Goal: Task Accomplishment & Management: Manage account settings

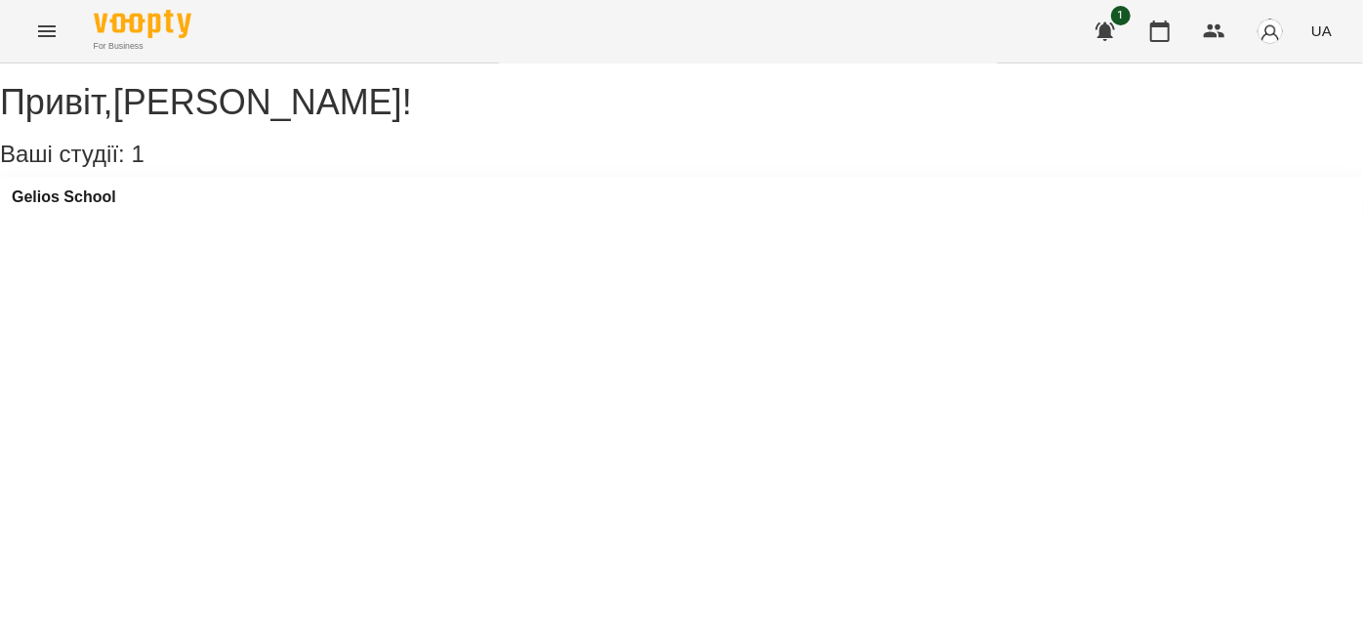
click at [46, 22] on icon "Menu" at bounding box center [46, 31] width 23 height 23
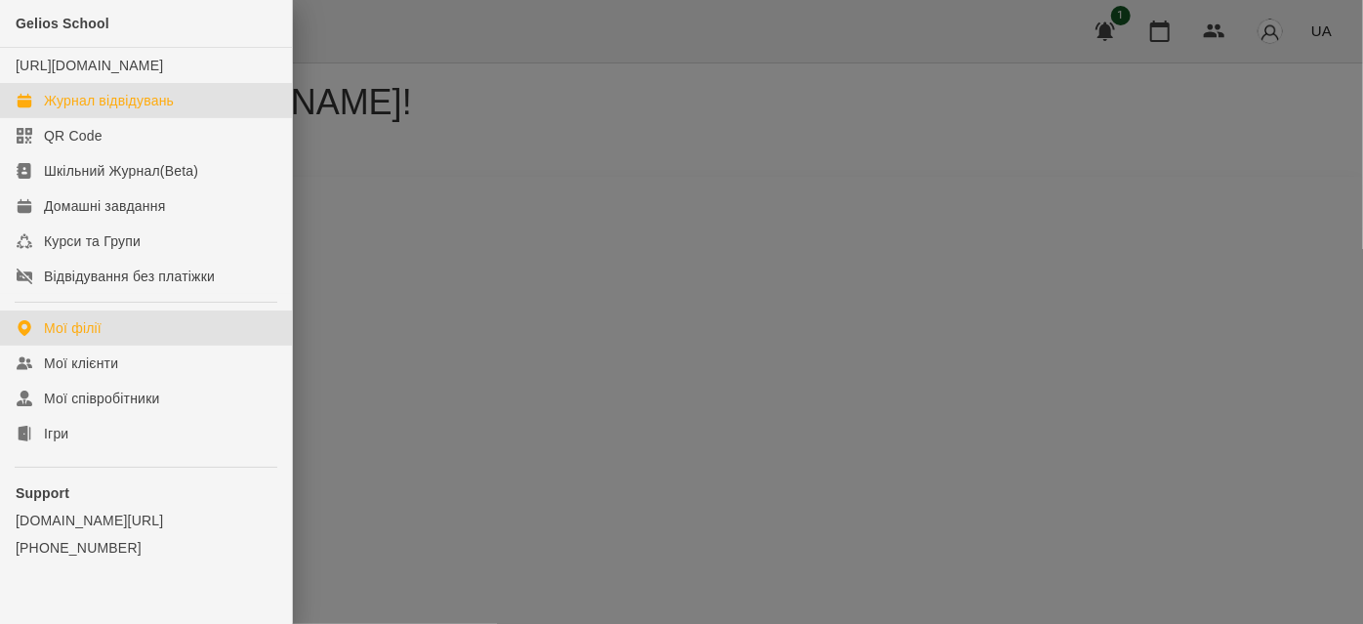
click at [80, 110] on div "Журнал відвідувань" at bounding box center [109, 101] width 130 height 20
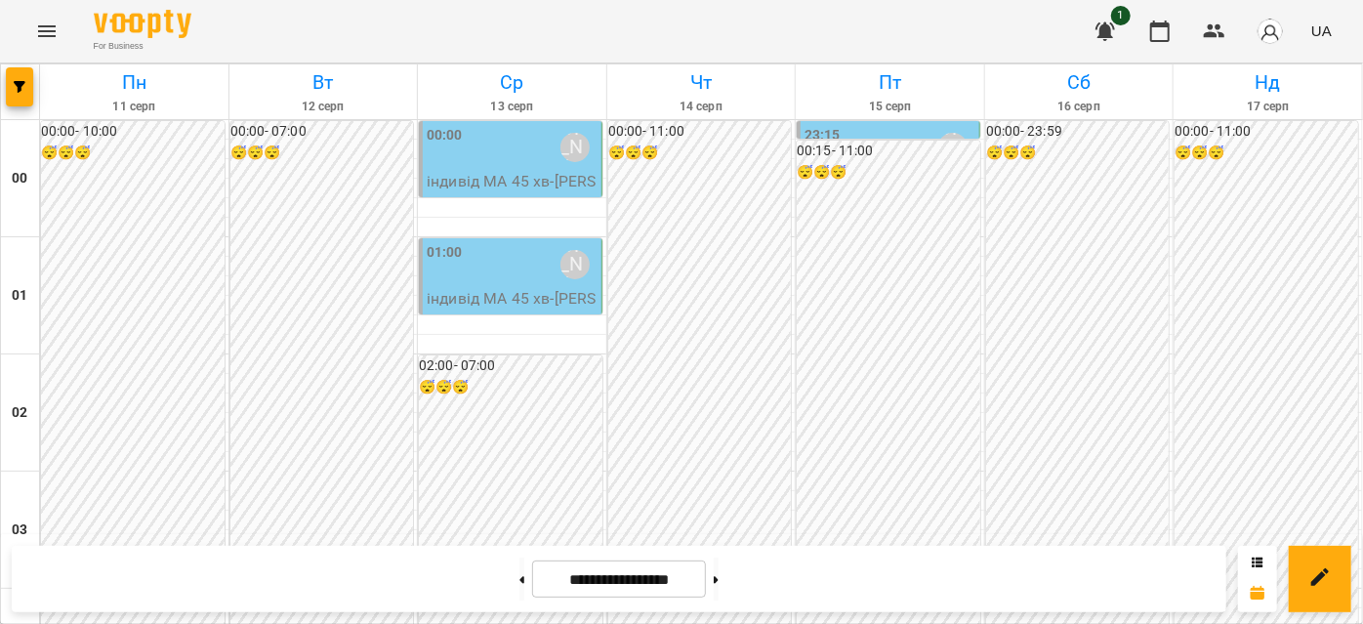
click at [493, 135] on div "00:00 Венюкова Єлизавета" at bounding box center [512, 147] width 171 height 45
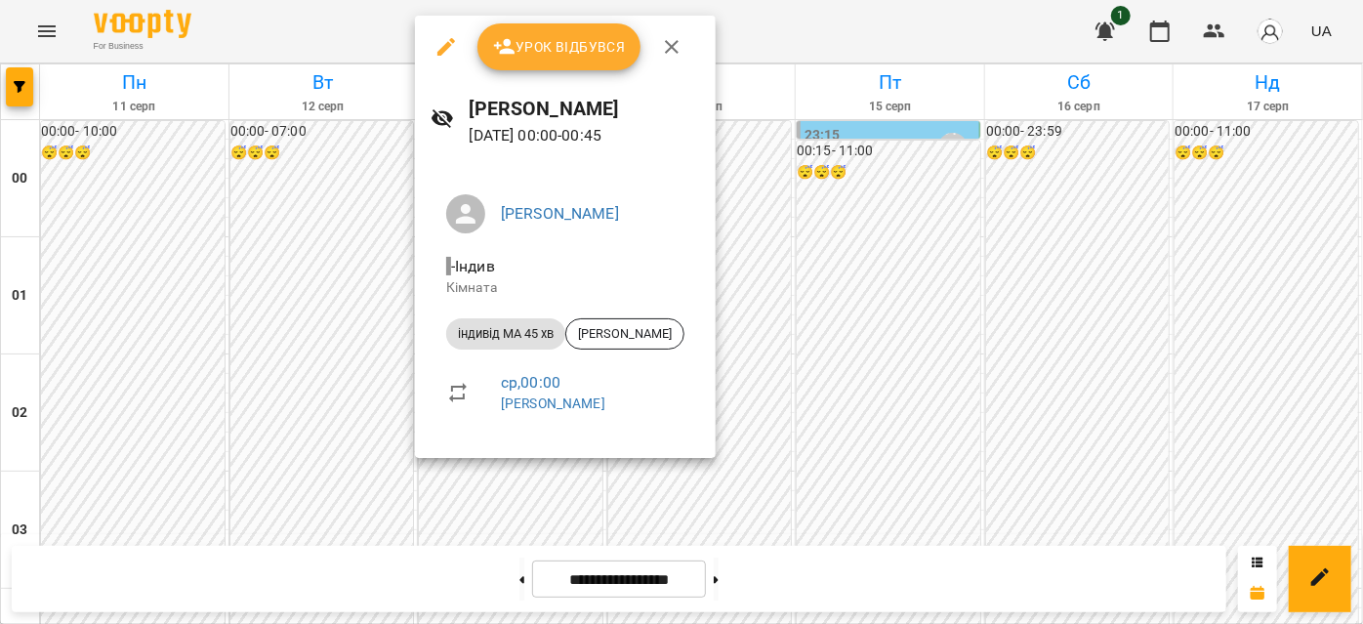
click at [669, 48] on icon "button" at bounding box center [672, 47] width 14 height 14
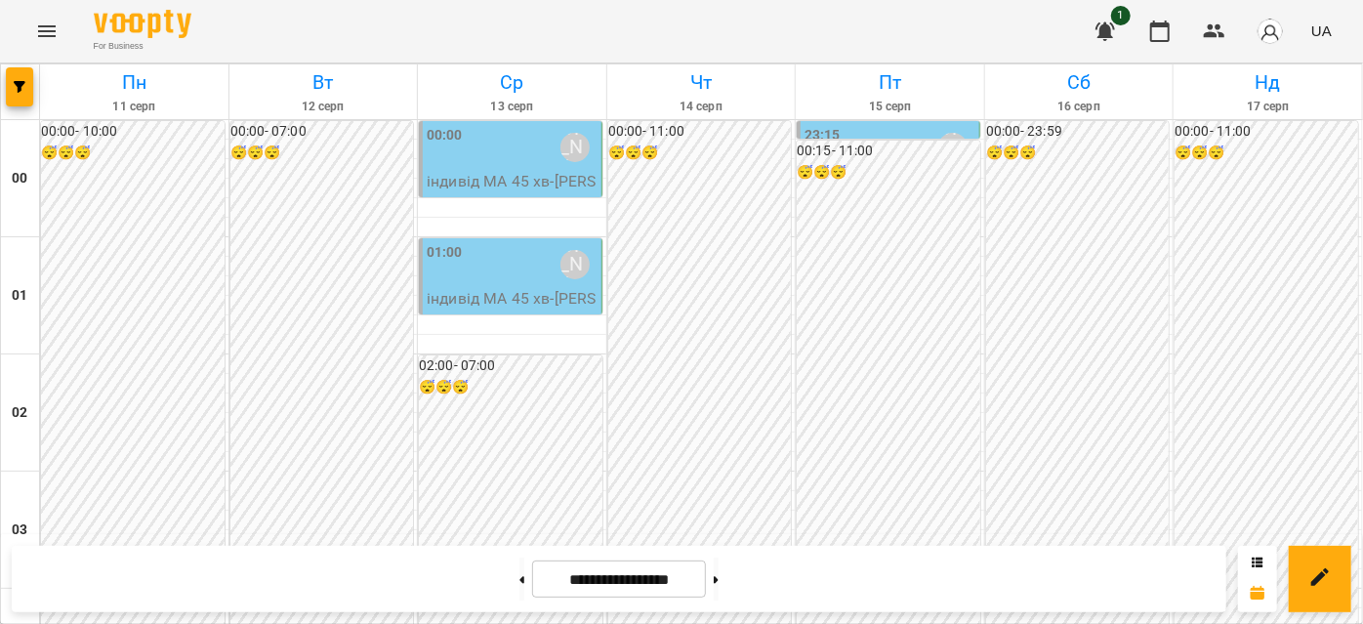
scroll to position [2307, 0]
click at [718, 577] on icon at bounding box center [716, 580] width 5 height 8
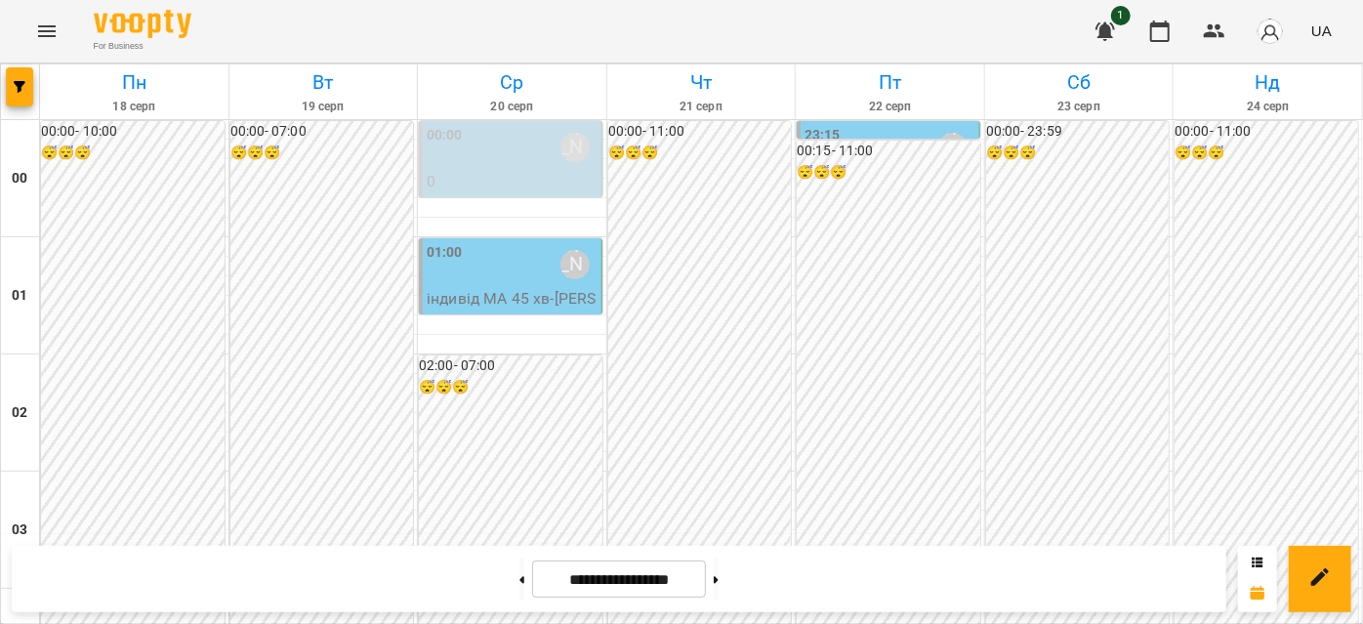
scroll to position [0, 0]
click at [519, 574] on button at bounding box center [521, 578] width 5 height 43
type input "**********"
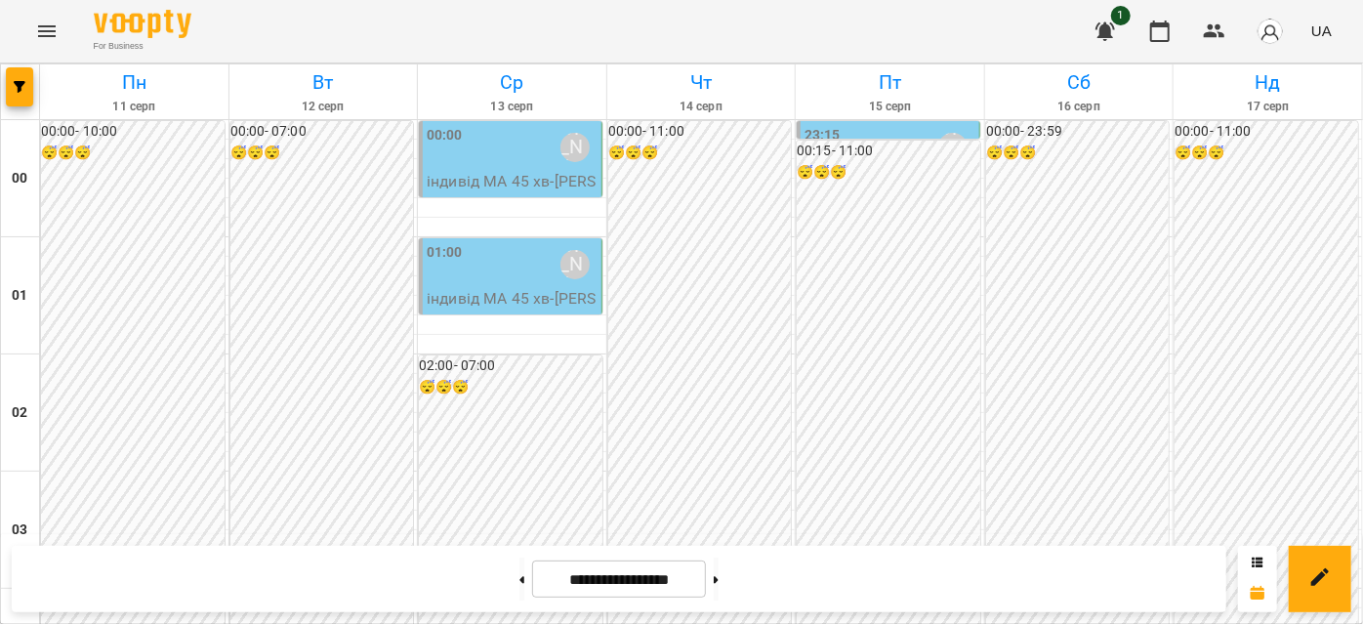
scroll to position [1775, 0]
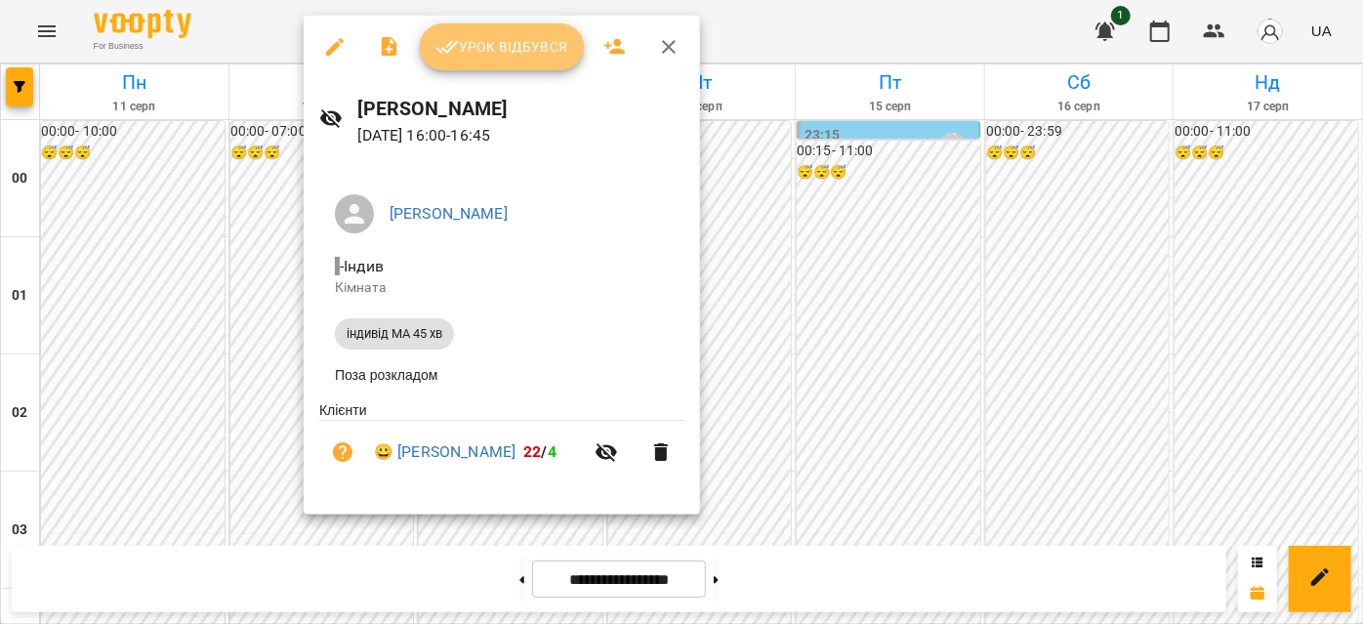
click at [531, 42] on span "Урок відбувся" at bounding box center [501, 46] width 133 height 23
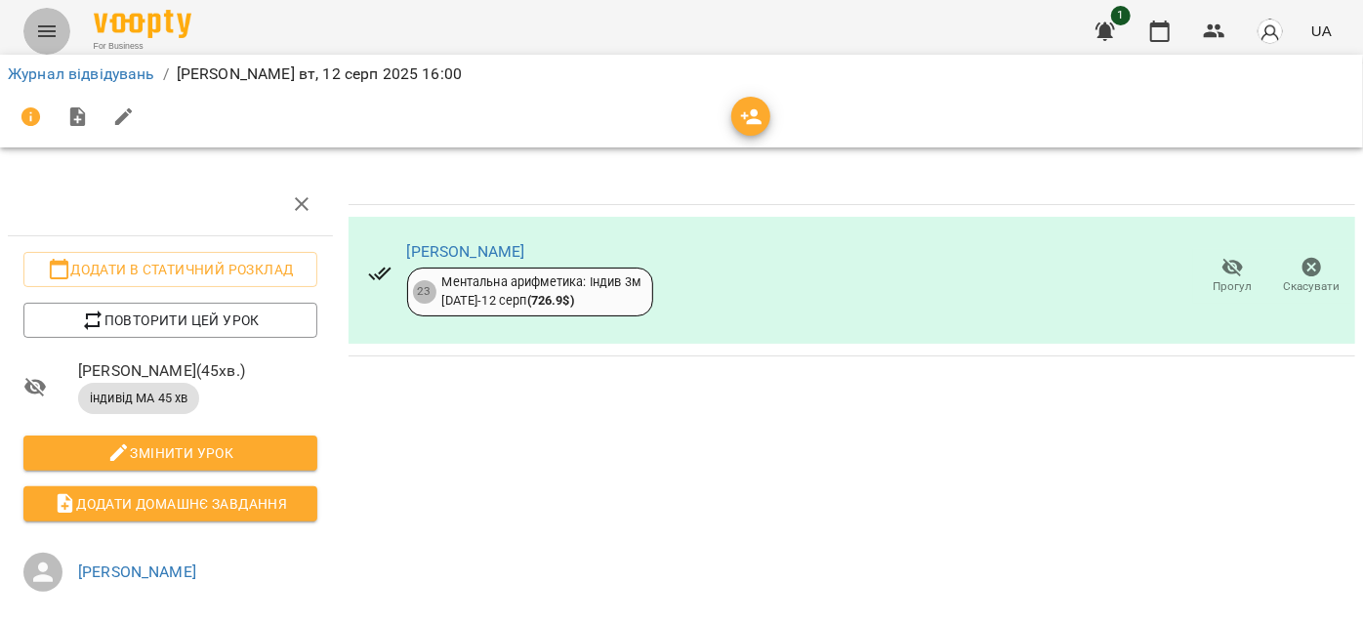
click at [43, 32] on icon "Menu" at bounding box center [46, 31] width 23 height 23
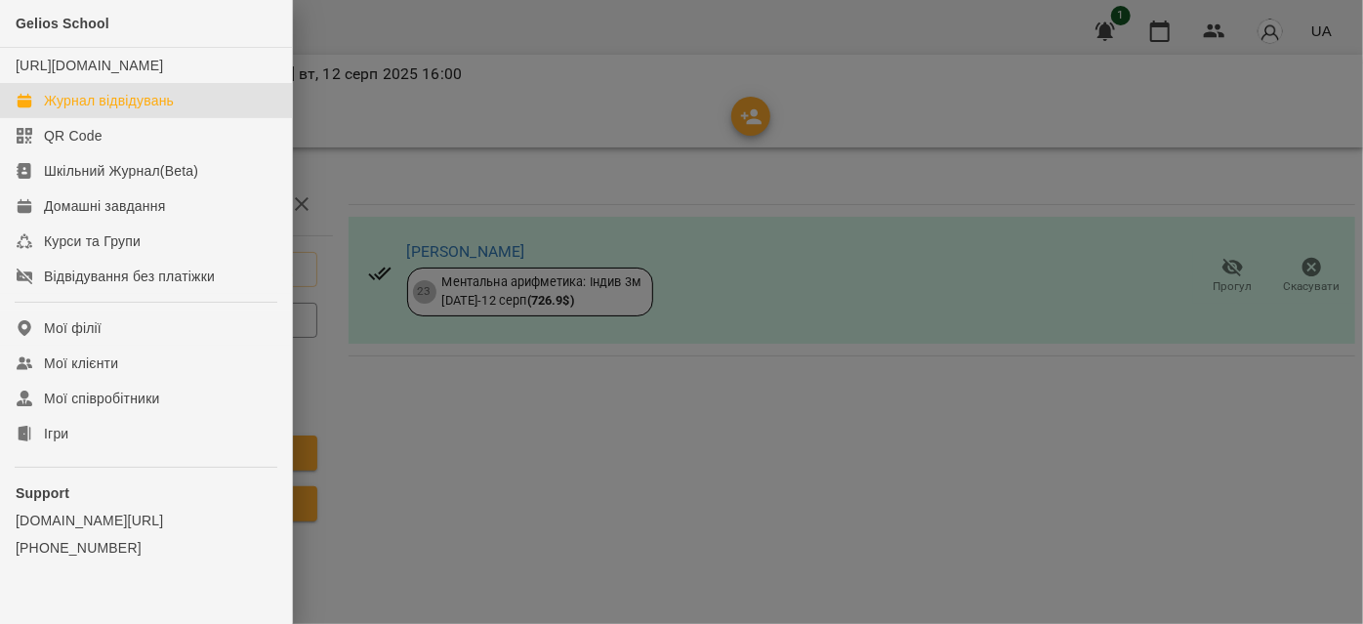
click at [102, 110] on div "Журнал відвідувань" at bounding box center [109, 101] width 130 height 20
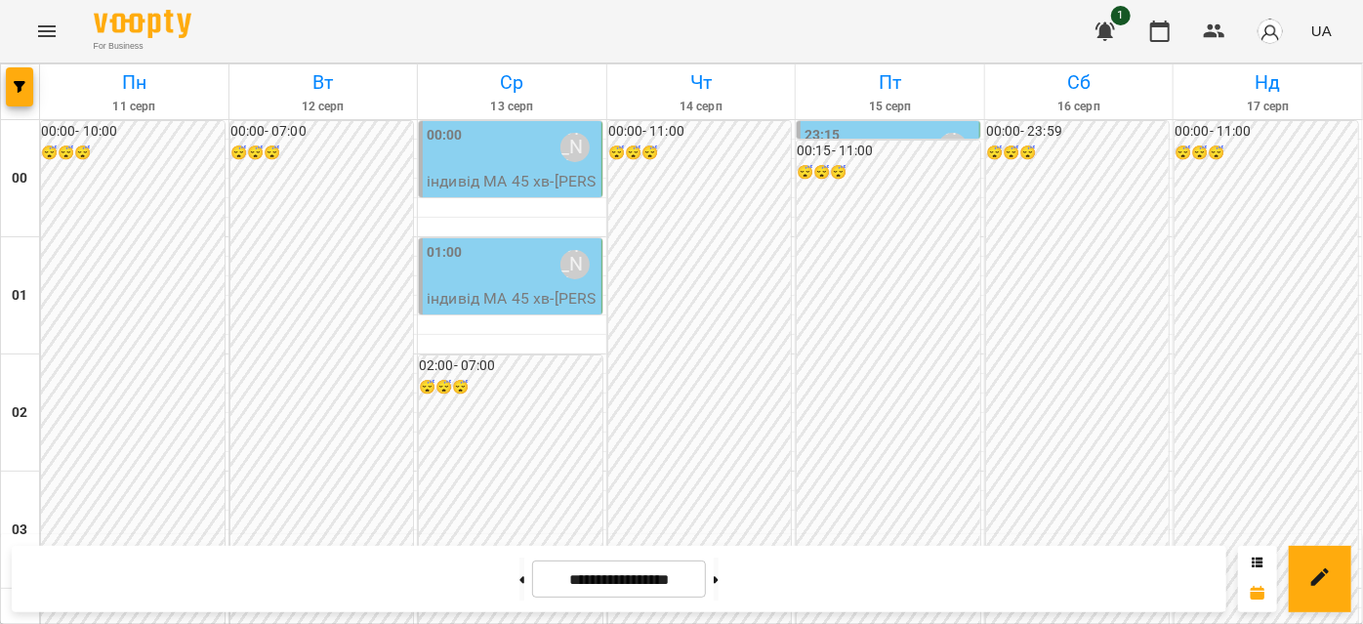
scroll to position [1952, 0]
